Goal: Find specific page/section: Find specific page/section

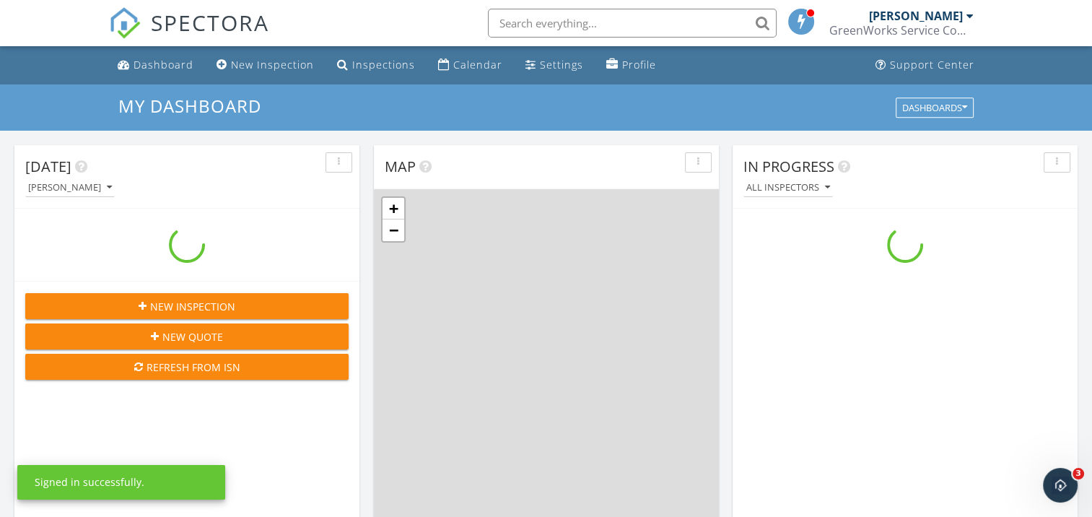
scroll to position [1336, 1114]
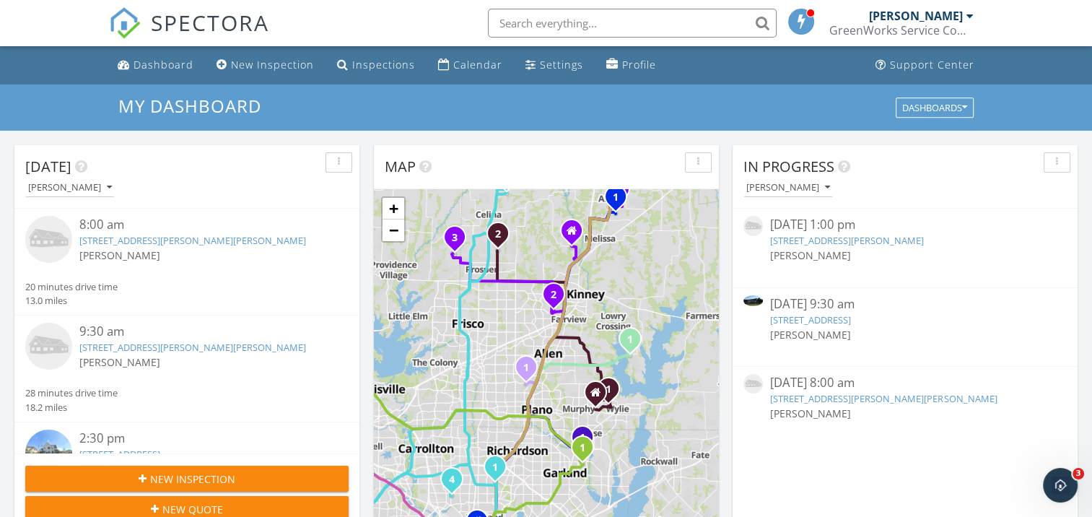
click at [845, 313] on link "2161 Honey Ln, Celina, TX 75009" at bounding box center [810, 319] width 81 height 13
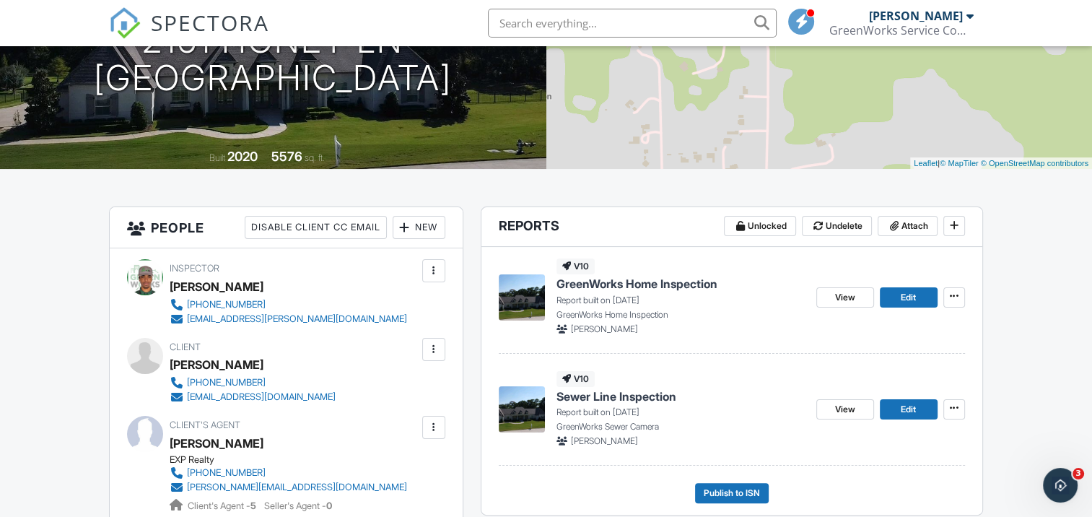
click at [636, 285] on span "GreenWorks Home Inspection" at bounding box center [636, 284] width 161 height 16
click at [577, 393] on span "Sewer Line Inspection" at bounding box center [616, 396] width 120 height 16
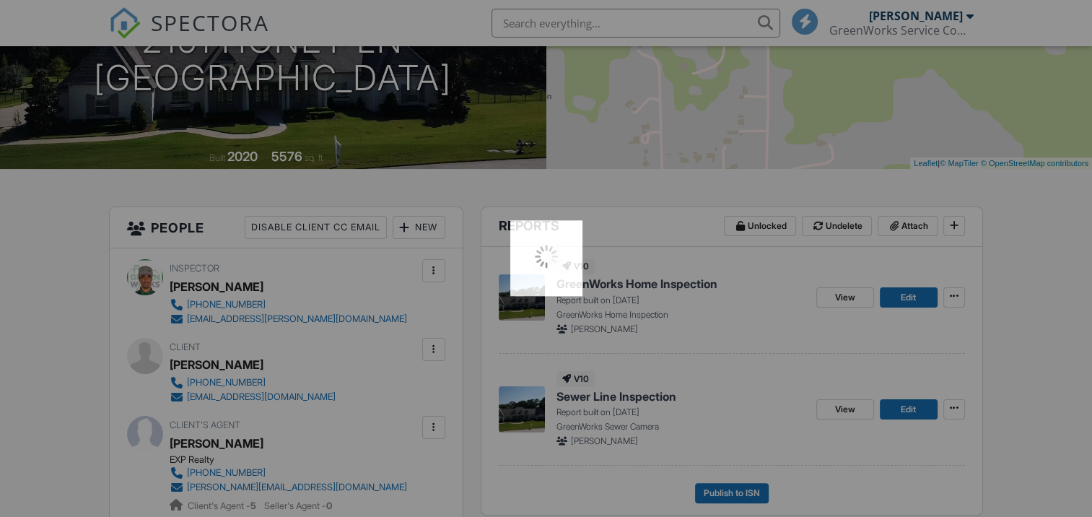
scroll to position [216, 0]
